Goal: Transaction & Acquisition: Book appointment/travel/reservation

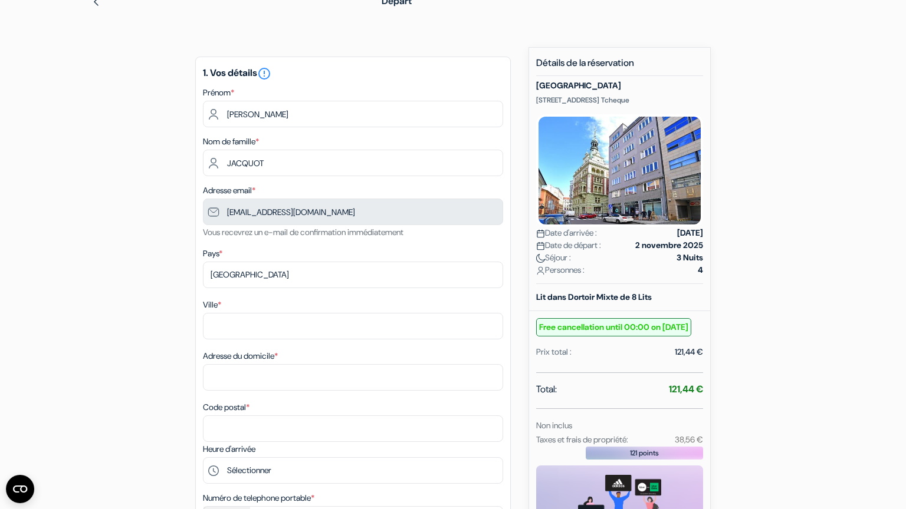
scroll to position [57, 0]
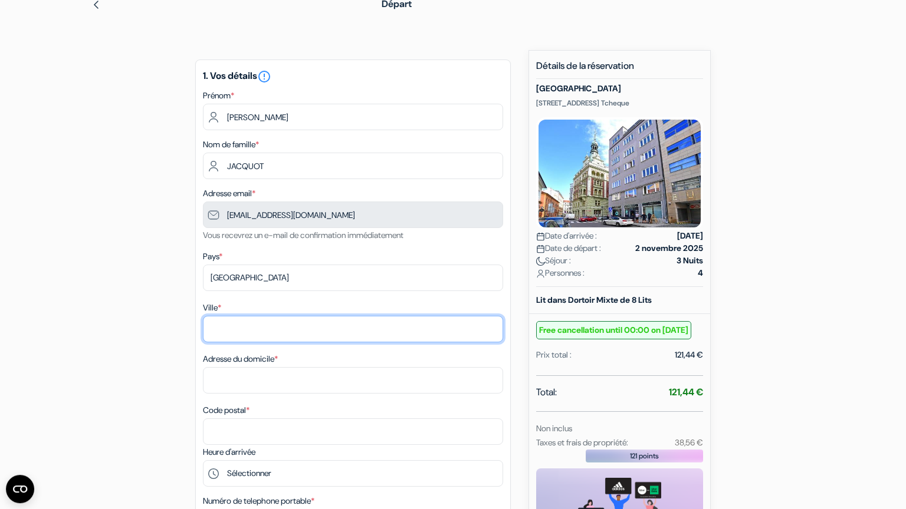
click at [288, 340] on input "Ville *" at bounding box center [353, 329] width 300 height 27
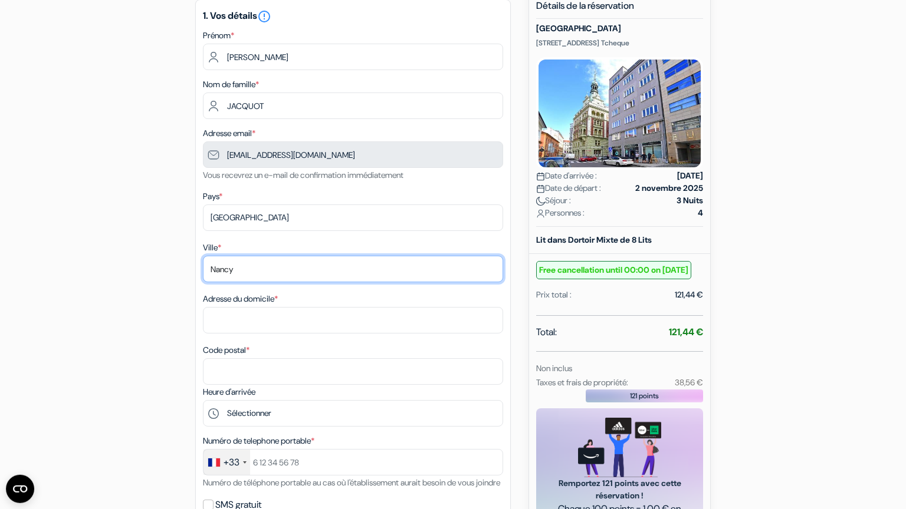
scroll to position [123, 0]
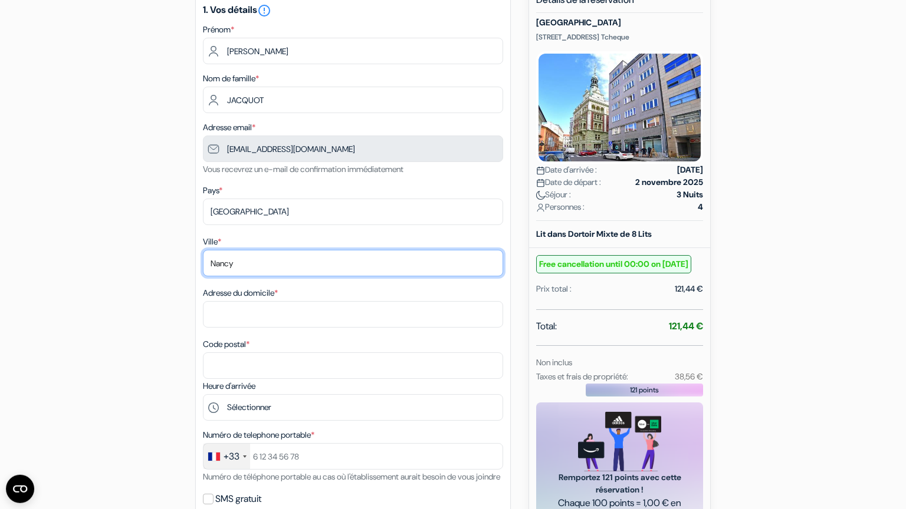
type input "Nancy"
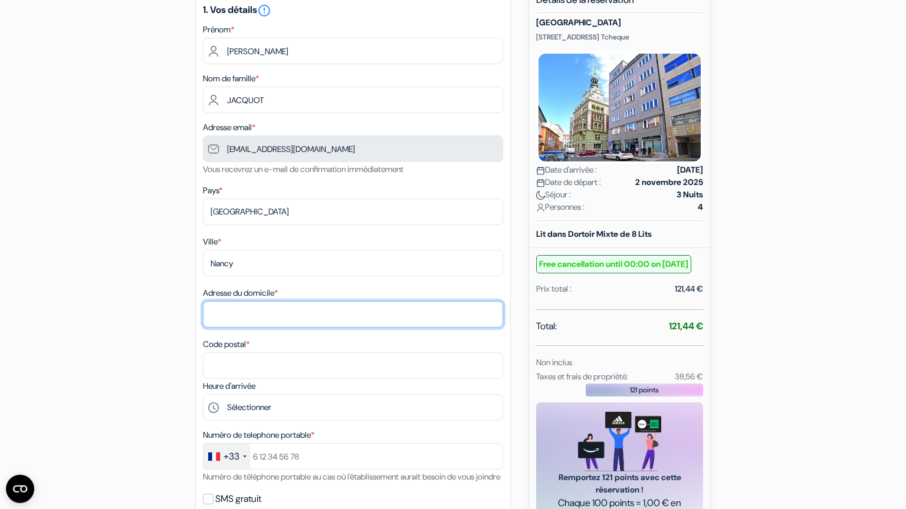
click at [334, 320] on input "Adresse du domicile *" at bounding box center [353, 314] width 300 height 27
type input "1"
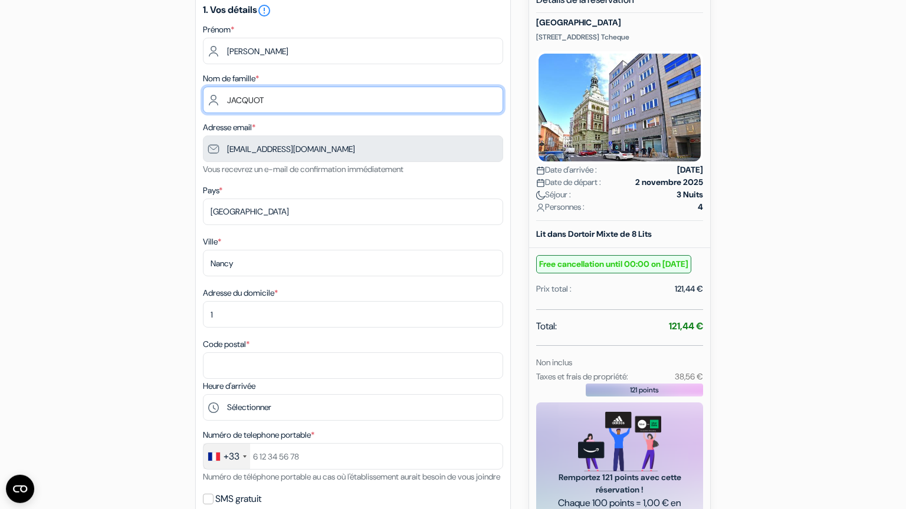
type input "Jacquot"
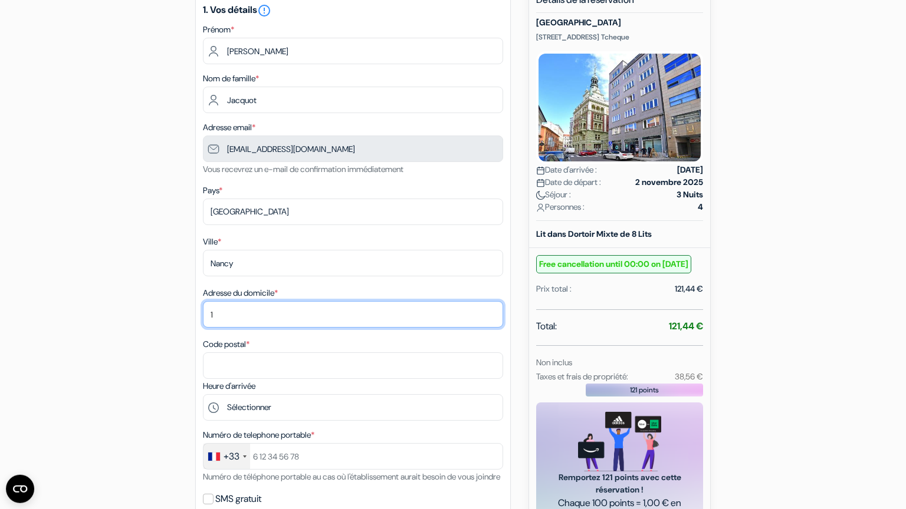
type input "1 Square de Liège"
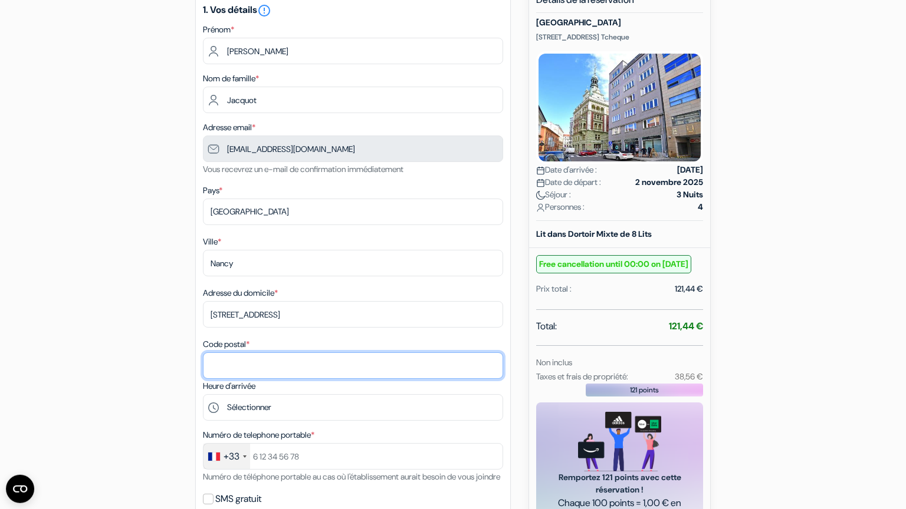
type input "54500"
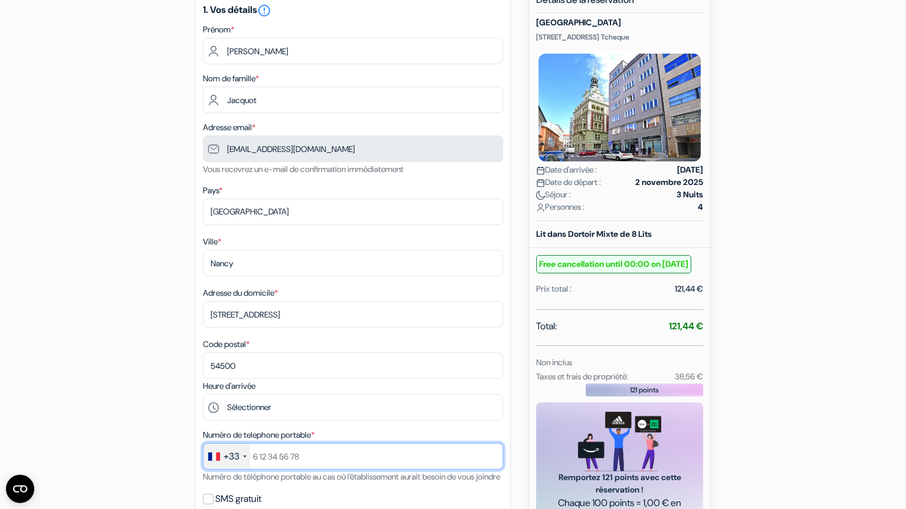
type input "0652296653"
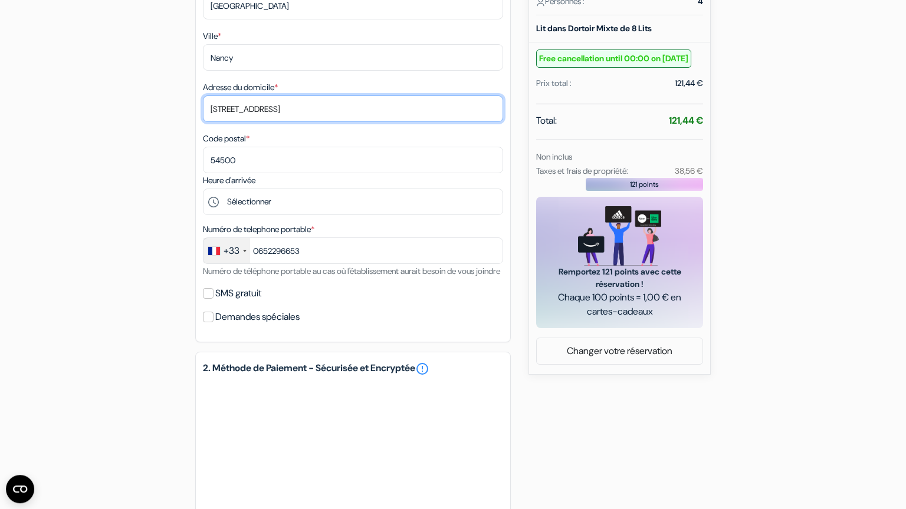
scroll to position [344, 0]
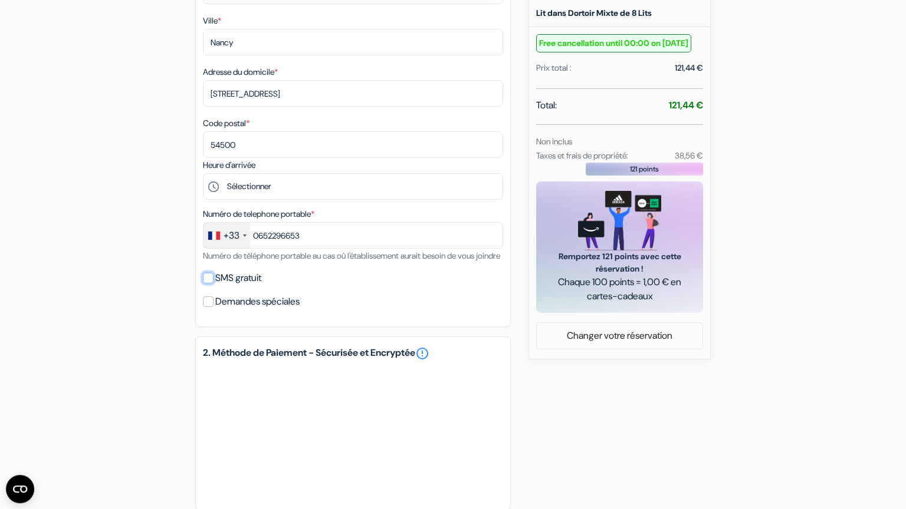
click at [206, 284] on input "SMS gratuit" at bounding box center [208, 278] width 11 height 11
checkbox input "true"
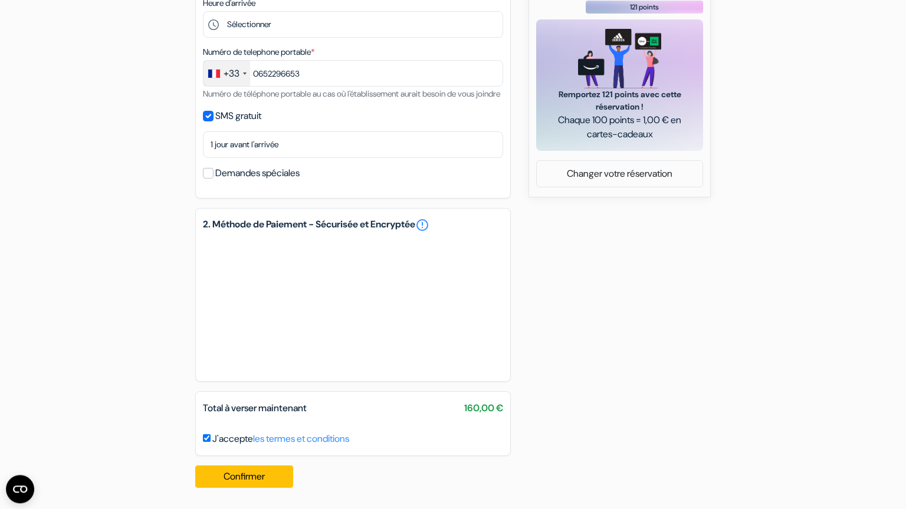
scroll to position [521, 0]
click at [270, 475] on button "Confirmer Loading..." at bounding box center [244, 477] width 98 height 22
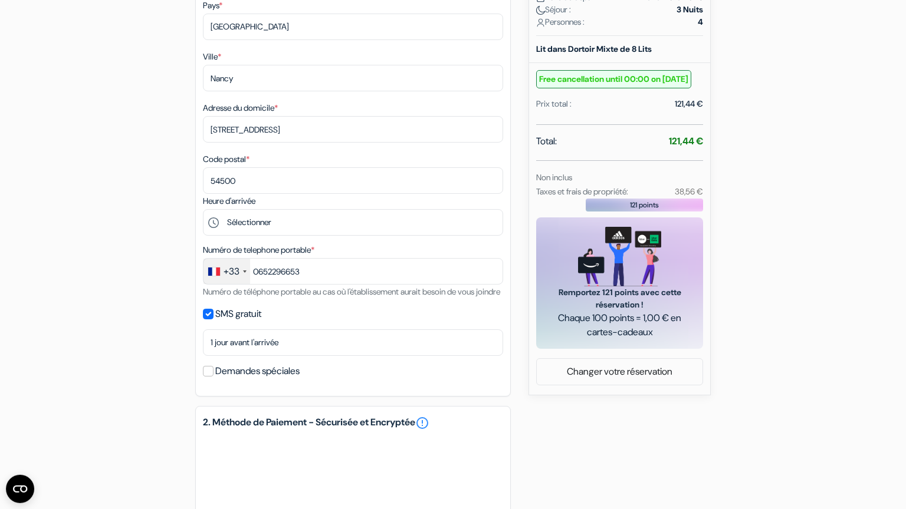
scroll to position [0, 0]
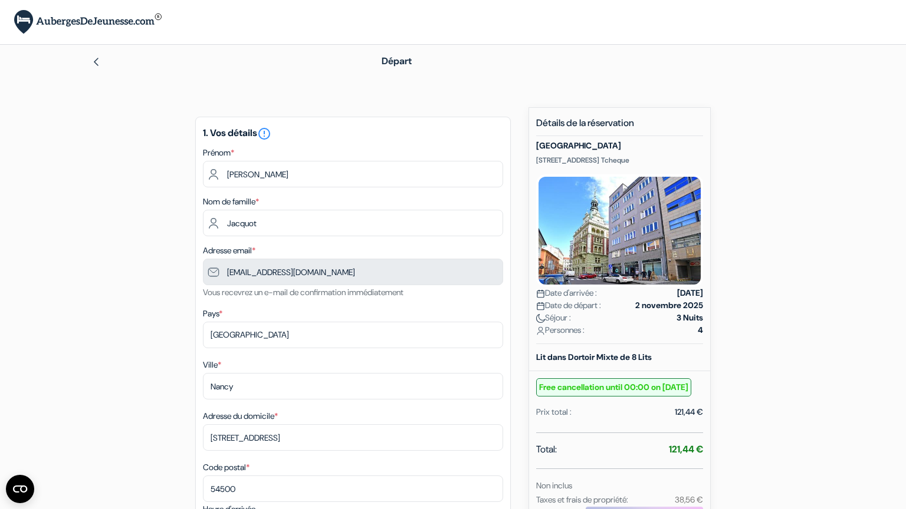
click at [96, 61] on img at bounding box center [95, 61] width 9 height 9
click at [97, 65] on img at bounding box center [95, 61] width 9 height 9
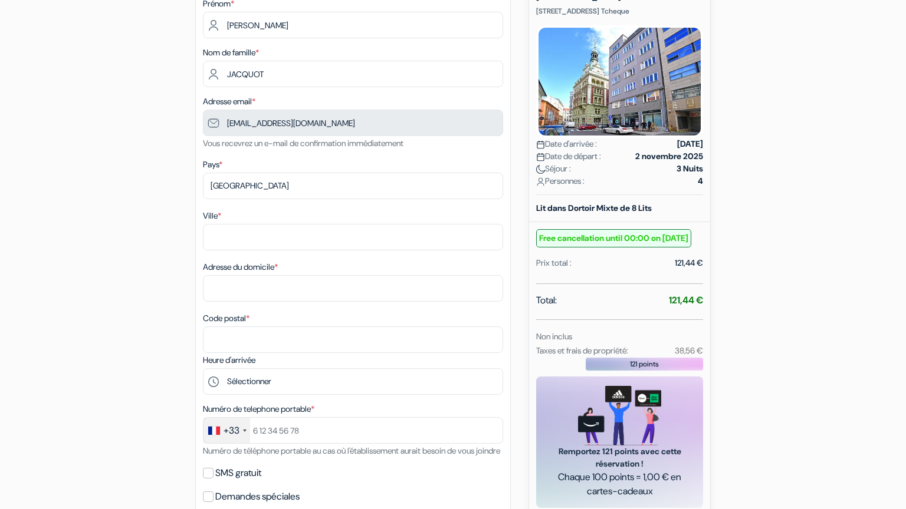
scroll to position [150, 0]
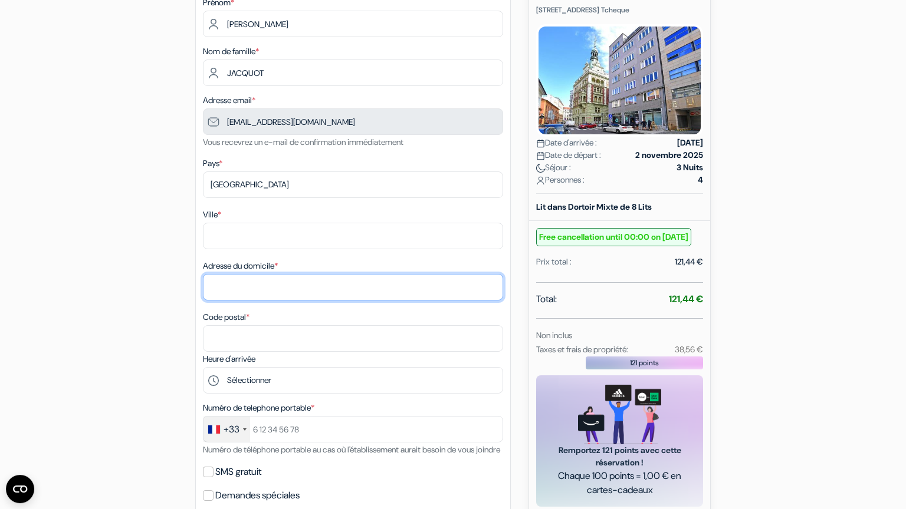
click at [246, 285] on input "Adresse du domicile *" at bounding box center [353, 287] width 300 height 27
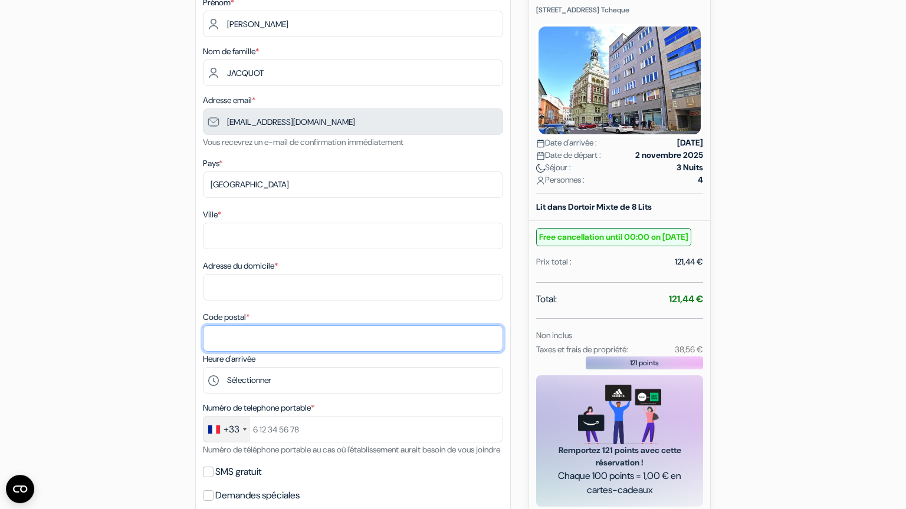
click at [255, 334] on input "Code postal *" at bounding box center [353, 338] width 300 height 27
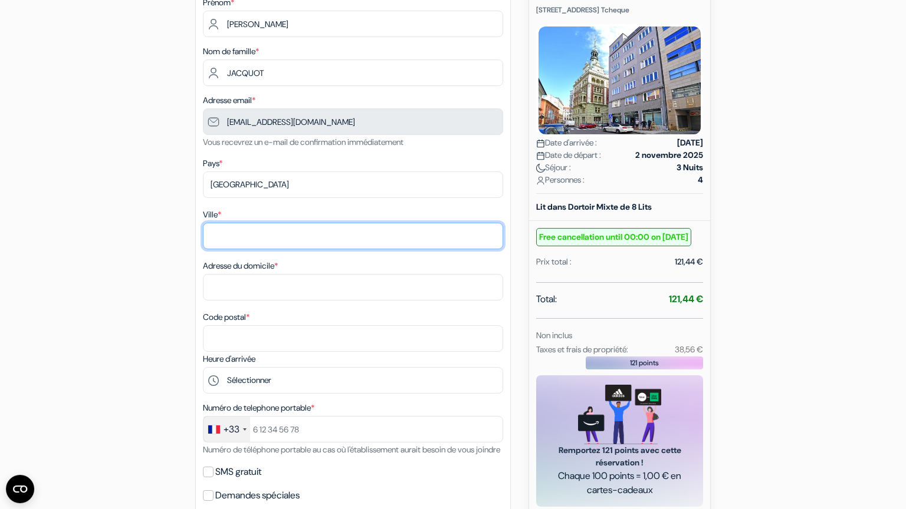
click at [230, 230] on input "Ville *" at bounding box center [353, 236] width 300 height 27
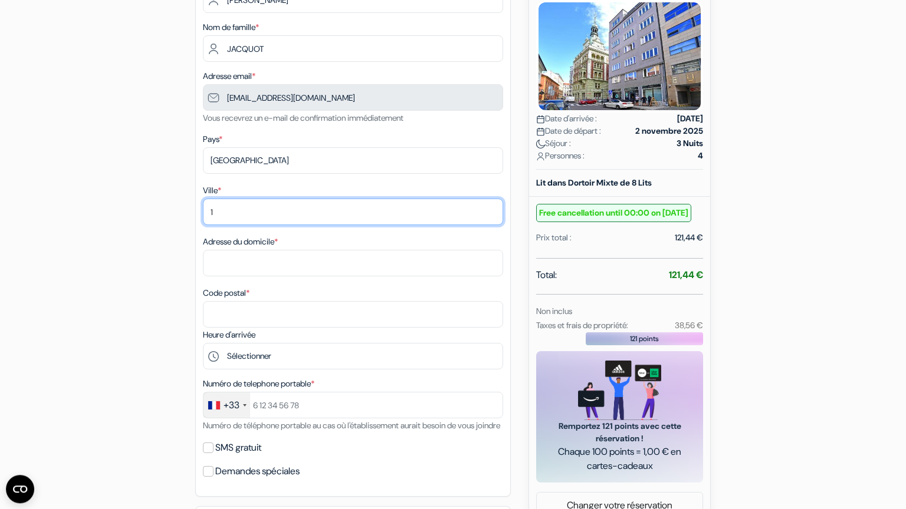
type input "1"
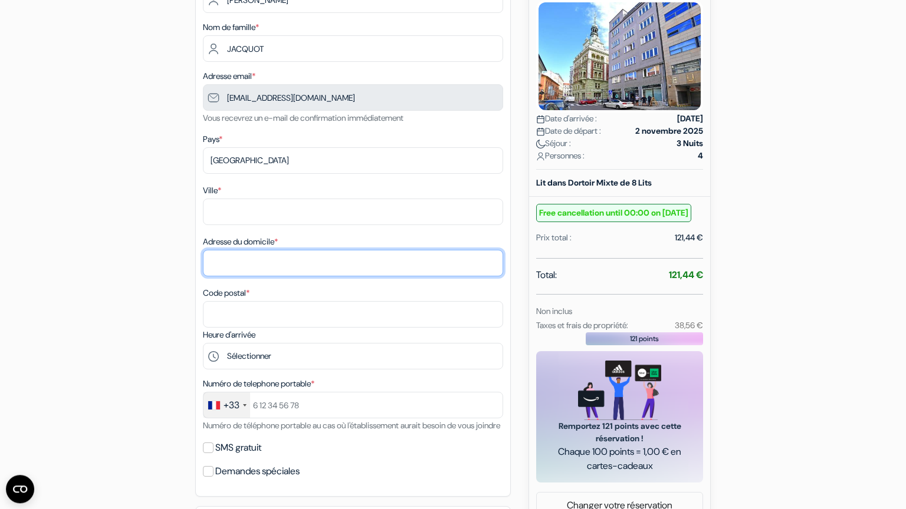
click at [273, 276] on input "Adresse du domicile *" at bounding box center [353, 263] width 300 height 27
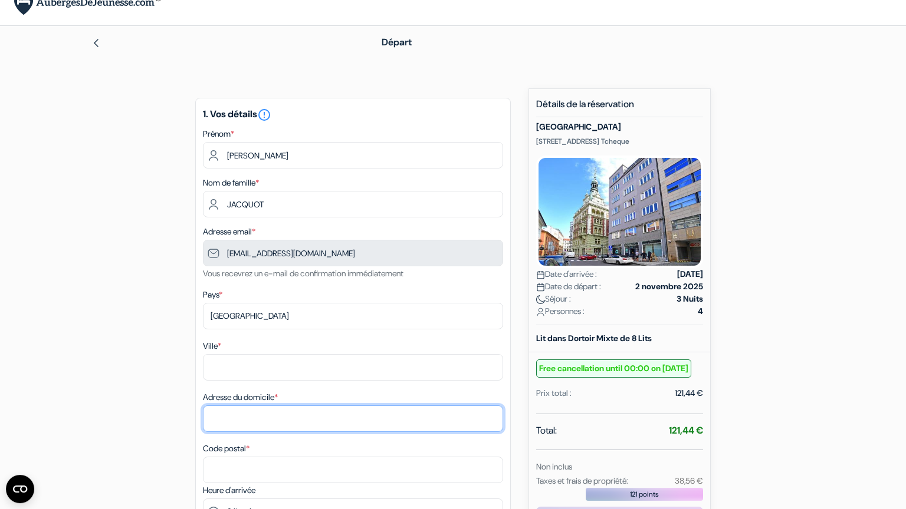
scroll to position [0, 0]
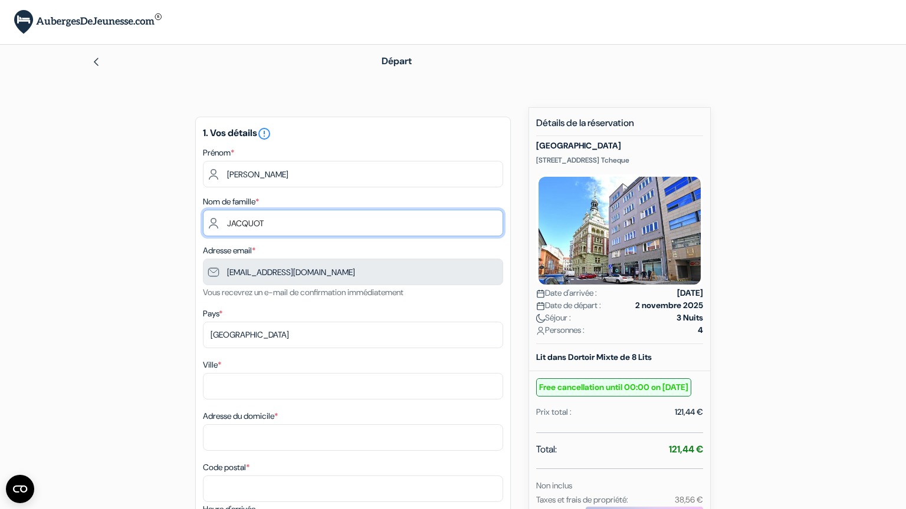
click at [301, 213] on input "JACQUOT" at bounding box center [353, 223] width 300 height 27
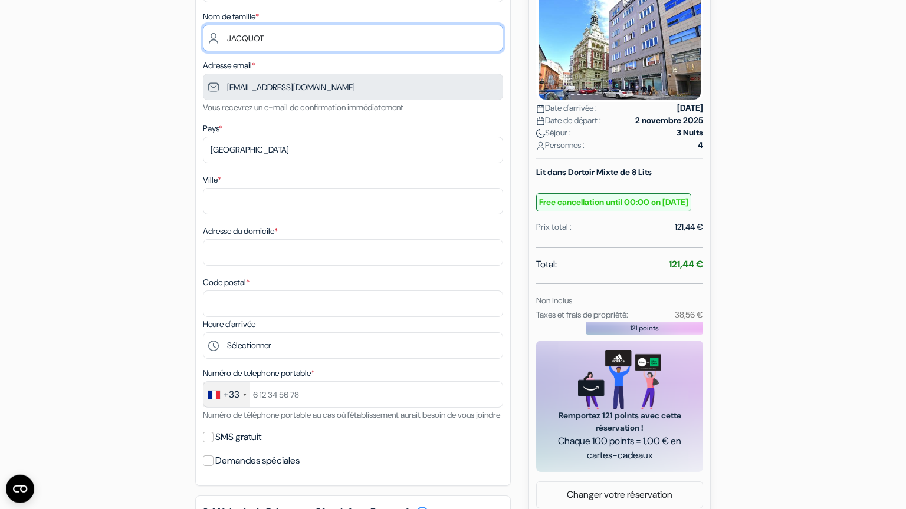
scroll to position [186, 0]
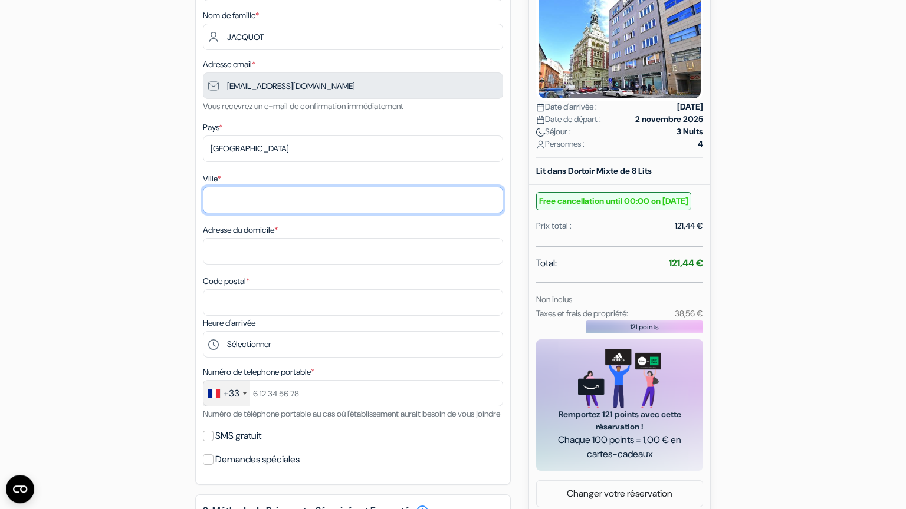
click at [311, 206] on input "Ville *" at bounding box center [353, 200] width 300 height 27
type input "Vand"
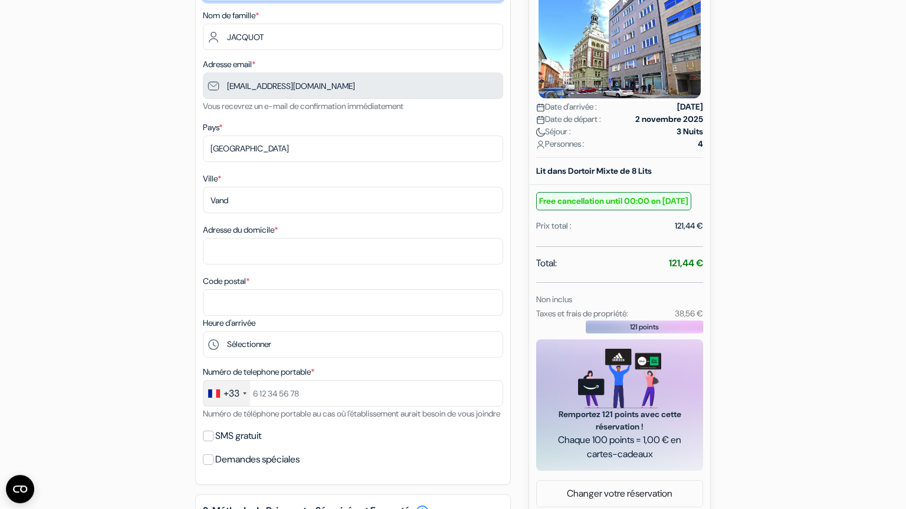
type input "jacquot"
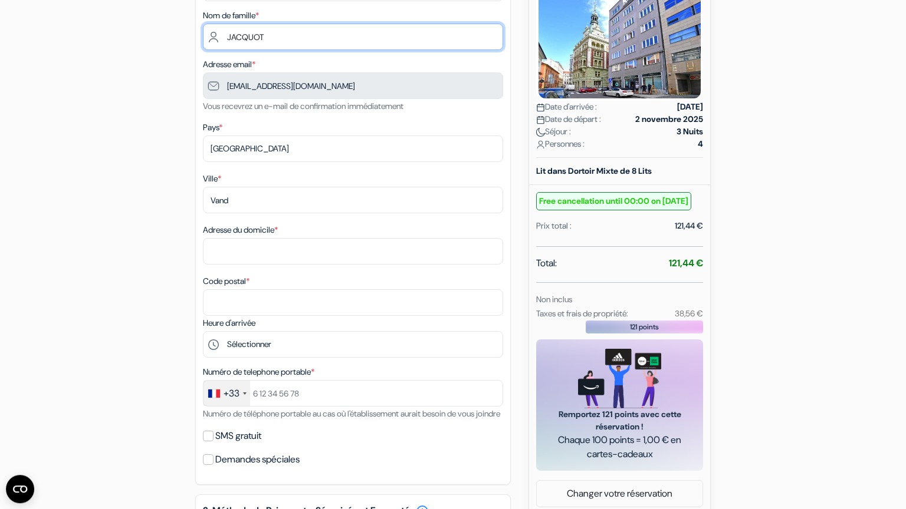
type input "guillaume"
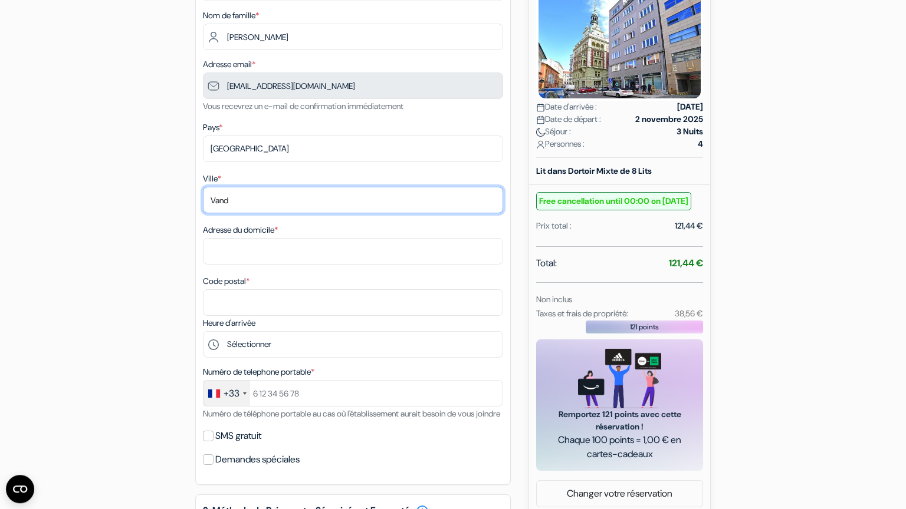
type input "Vandoeuvre les nancy"
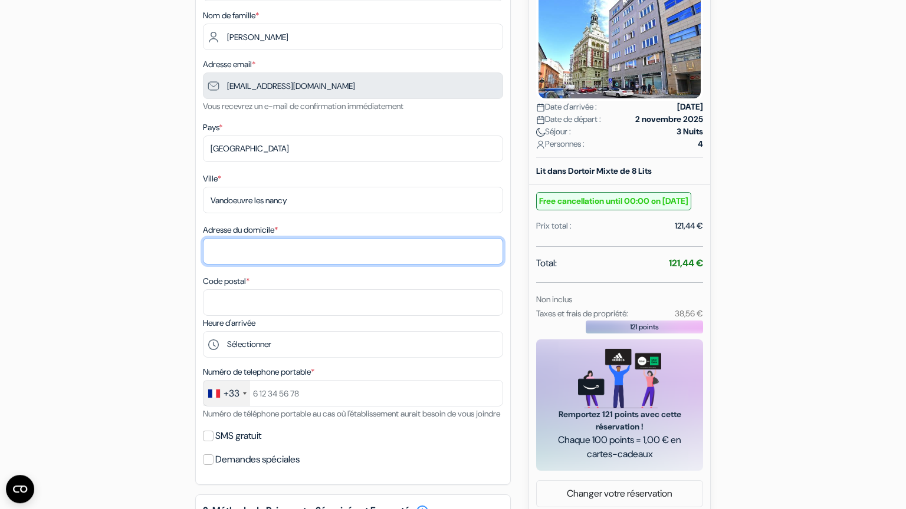
type input "1 Square de Liège"
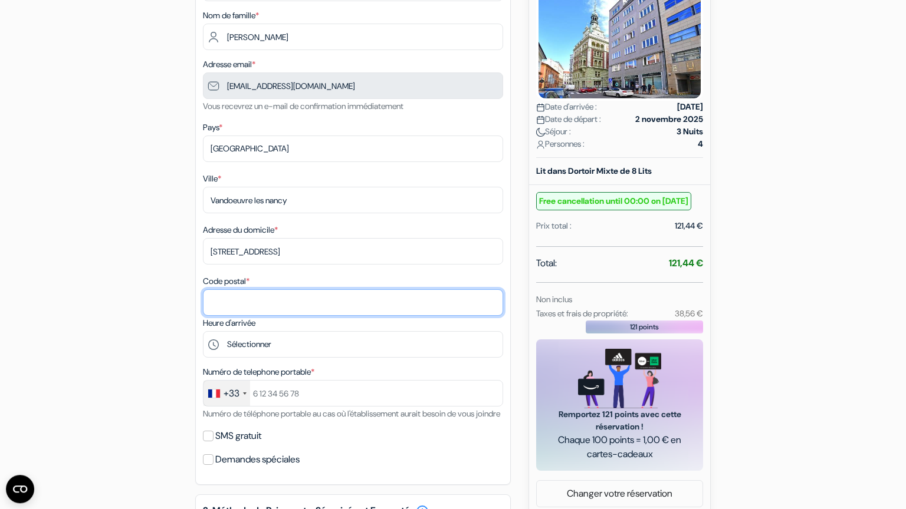
type input "54500"
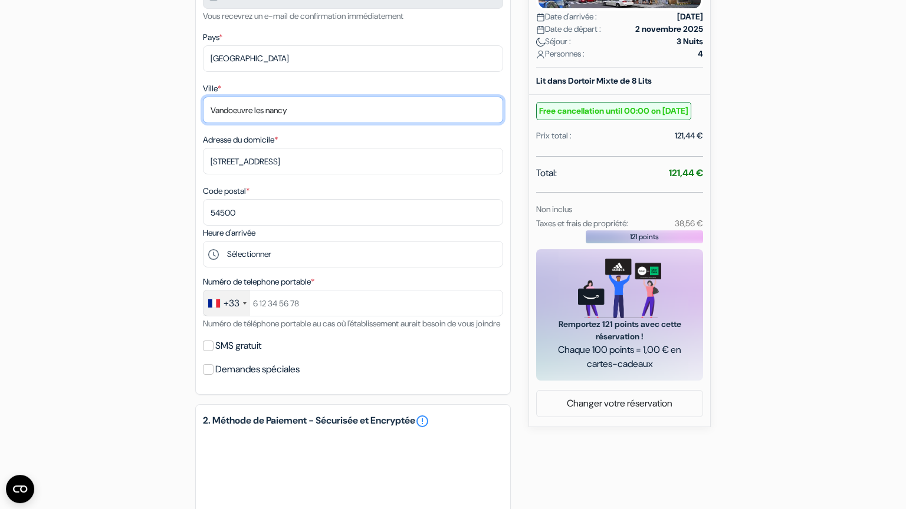
scroll to position [283, 0]
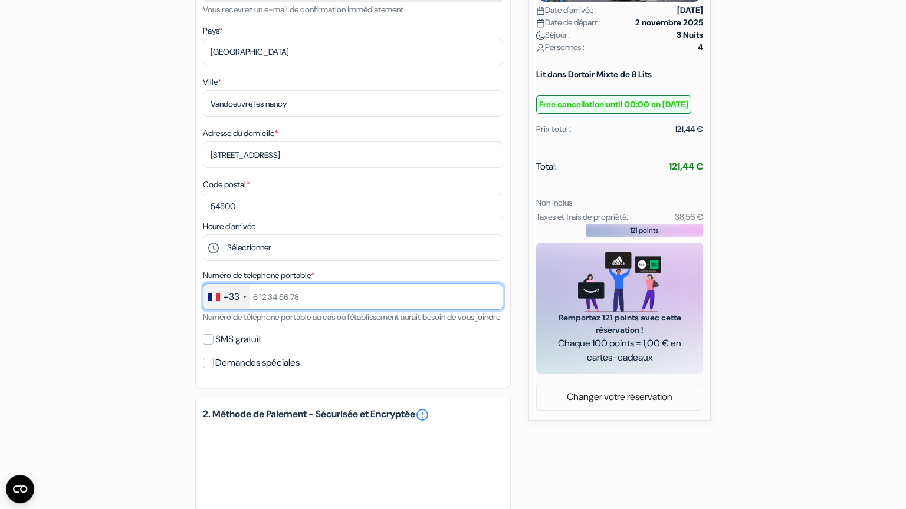
click at [317, 305] on input "text" at bounding box center [353, 297] width 300 height 27
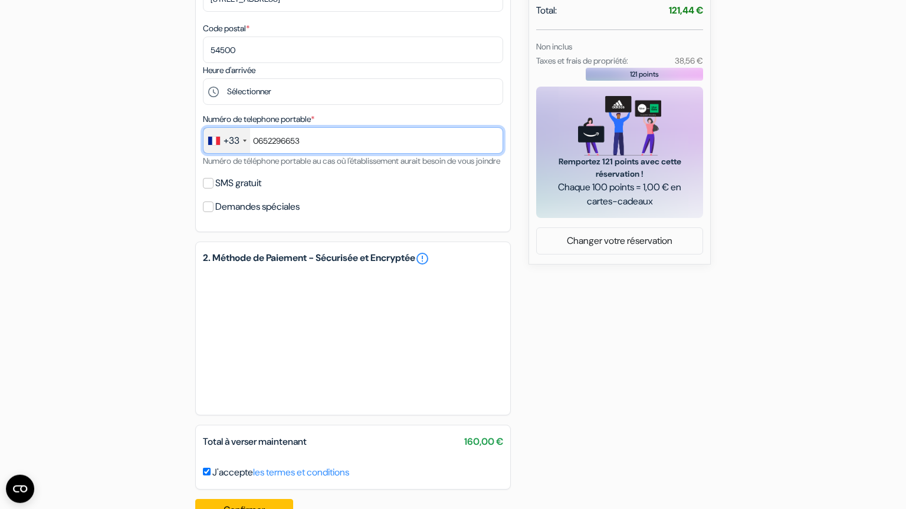
scroll to position [446, 0]
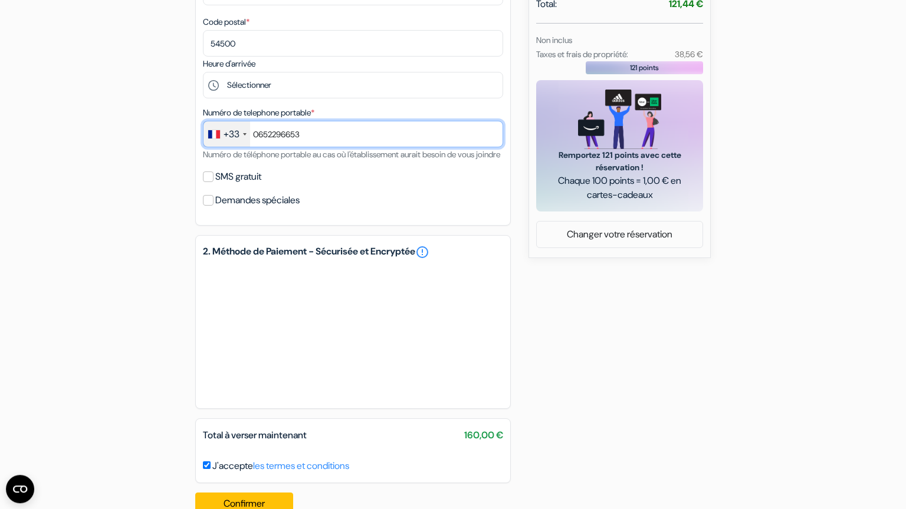
type input "0652296653"
click at [203, 182] on input "SMS gratuit" at bounding box center [208, 177] width 11 height 11
checkbox input "true"
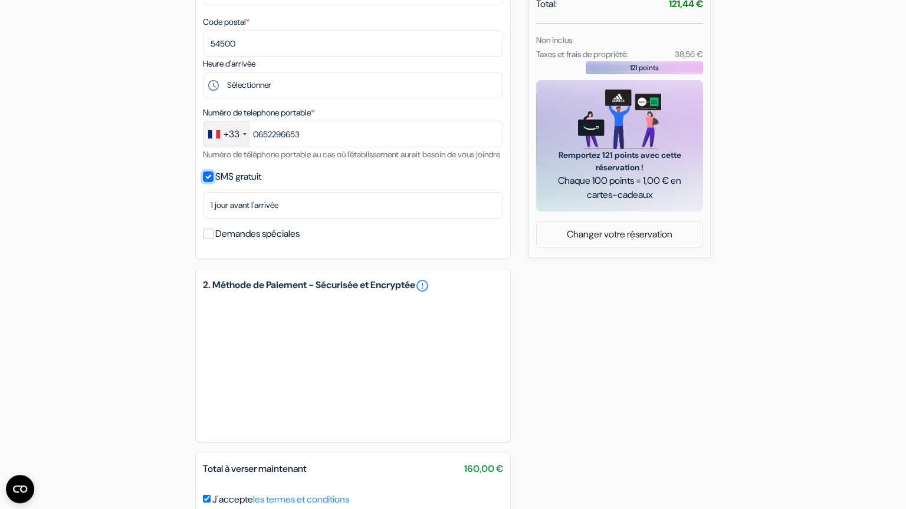
scroll to position [521, 0]
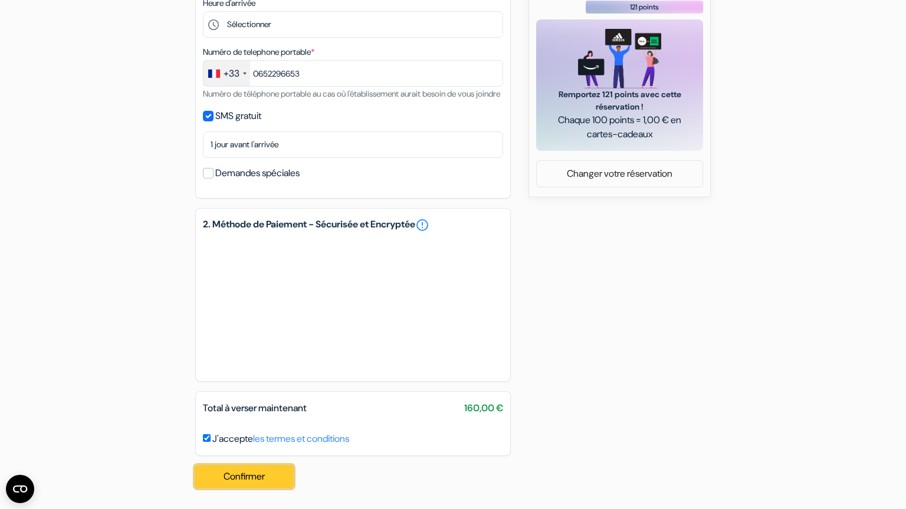
click at [270, 459] on button "Confirmer Loading..." at bounding box center [244, 477] width 98 height 22
click at [239, 459] on button "Confirmer Loading..." at bounding box center [244, 477] width 98 height 22
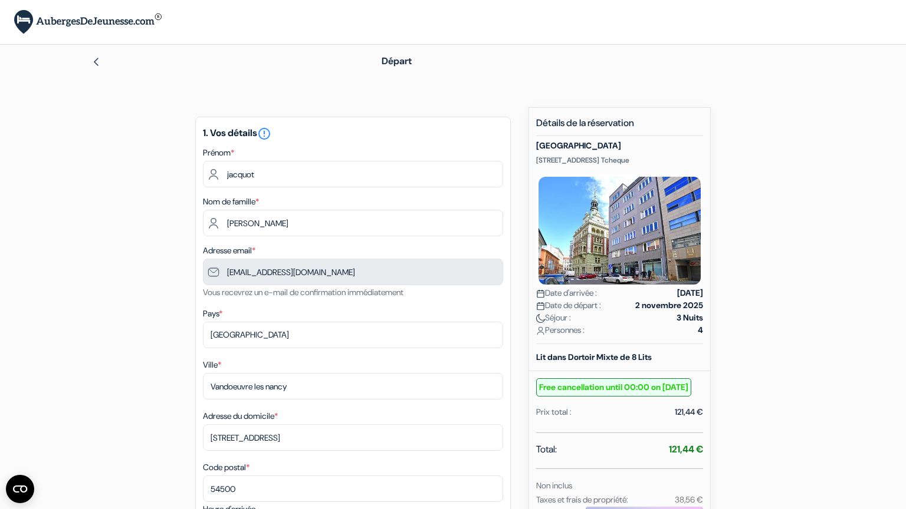
scroll to position [343, 0]
